Goal: Task Accomplishment & Management: Complete application form

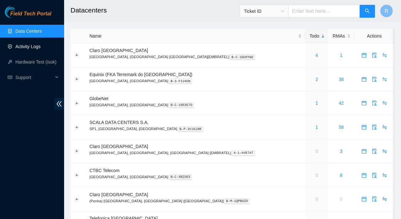
click at [32, 47] on link "Activity Logs" at bounding box center [27, 46] width 25 height 5
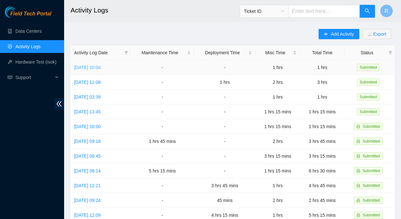
click at [101, 68] on link "[DATE] 10:04" at bounding box center [87, 67] width 27 height 5
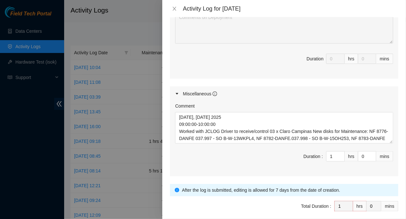
scroll to position [289, 0]
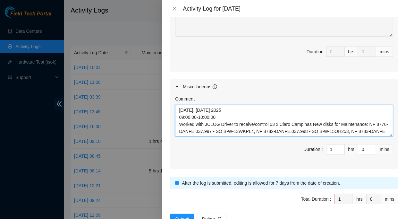
click at [216, 115] on textarea "[DATE], [DATE] 2025 09:00:00-10:00:00 Worked with JCLOG Driver to receive/contr…" at bounding box center [284, 120] width 218 height 31
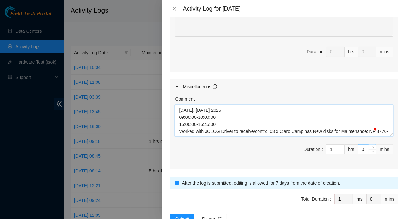
type textarea "[DATE], [DATE] 2025 09:00:00-10:00:00 16:00:00-16:45:00 Worked with JCLOG Drive…"
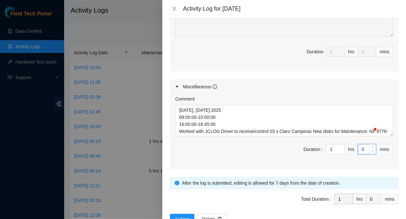
drag, startPoint x: 362, startPoint y: 147, endPoint x: 354, endPoint y: 147, distance: 7.7
click at [358, 147] on input "0" at bounding box center [367, 149] width 18 height 10
type input "4"
type input "45"
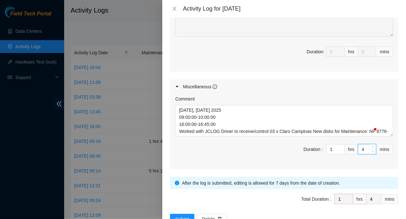
type input "45"
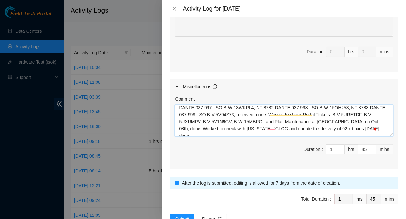
scroll to position [0, 0]
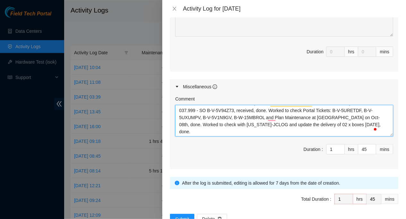
click at [203, 131] on textarea "[DATE], [DATE] 2025 09:00:00-10:00:00 16:00:00-16:45:00 Worked with JCLOG Drive…" at bounding box center [284, 120] width 218 height 31
click at [372, 122] on textarea "[DATE], [DATE] 2025 09:00:00-10:00:00 16:00:00-16:45:00 Worked with JCLOG Drive…" at bounding box center [284, 120] width 218 height 31
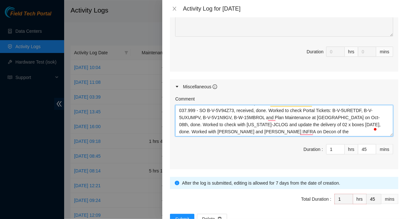
paste textarea "Akamai Project DP78112 - Decon EOL servers in [GEOGRAPHIC_DATA]-CPQ2; VIRTUA[Cl…"
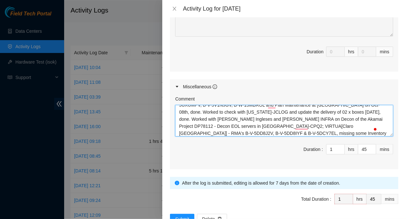
scroll to position [56, 0]
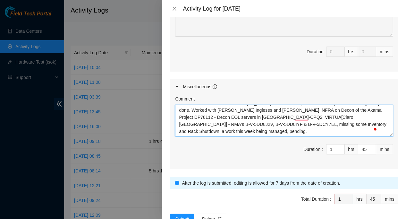
type textarea "[DATE], [DATE] 2025 09:00:00-10:00:00 16:00:00-16:45:00 Worked with JCLOG Drive…"
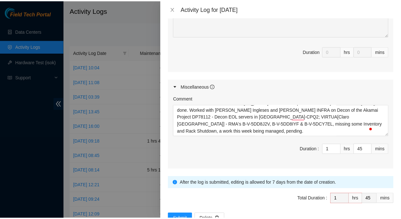
scroll to position [312, 0]
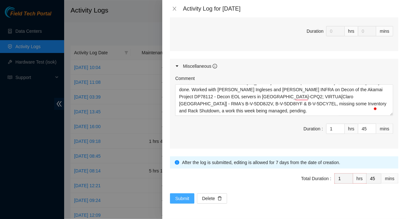
click at [183, 195] on span "Submit" at bounding box center [182, 198] width 14 height 7
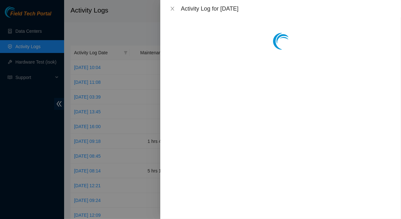
scroll to position [0, 0]
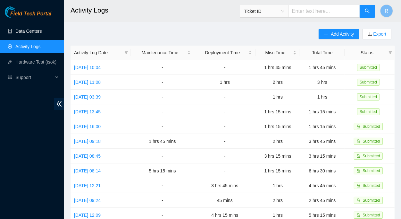
click at [36, 30] on link "Data Centers" at bounding box center [28, 31] width 26 height 5
